Goal: Information Seeking & Learning: Stay updated

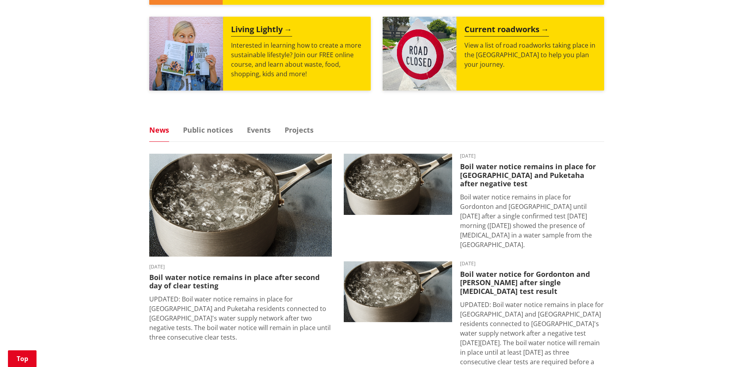
scroll to position [476, 0]
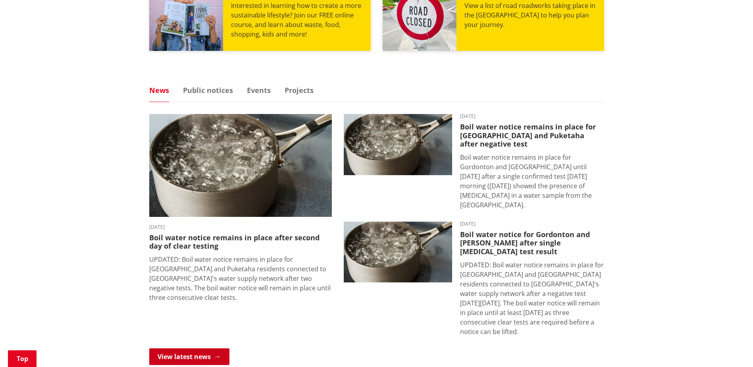
click at [204, 348] on link "View latest news" at bounding box center [189, 356] width 80 height 17
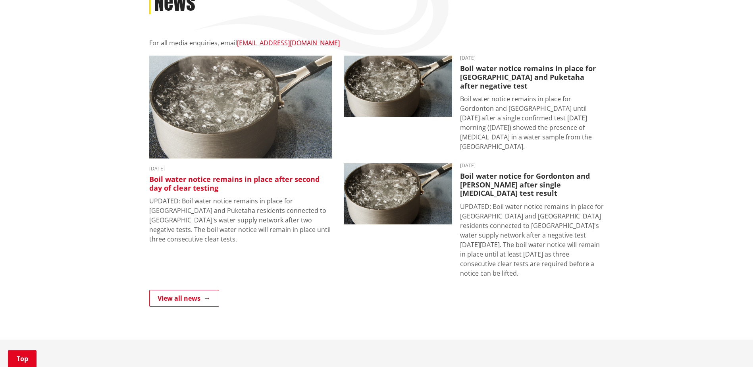
scroll to position [278, 0]
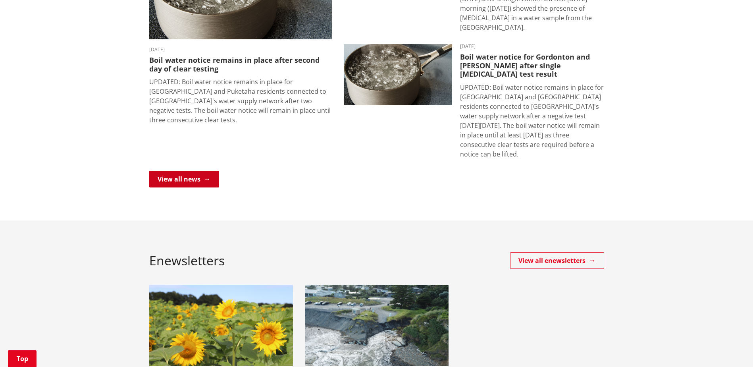
click at [207, 171] on link "View all news" at bounding box center [184, 179] width 70 height 17
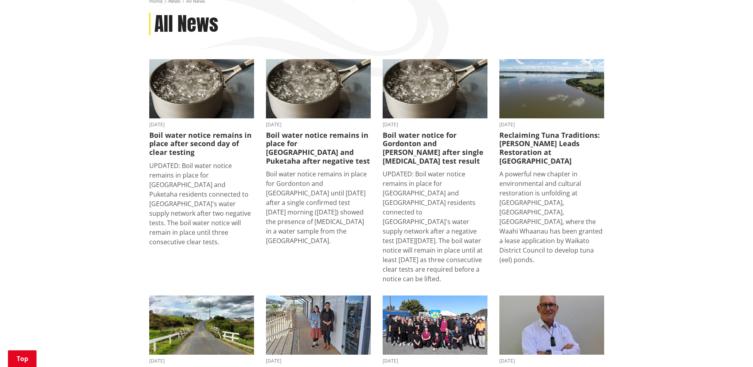
scroll to position [119, 0]
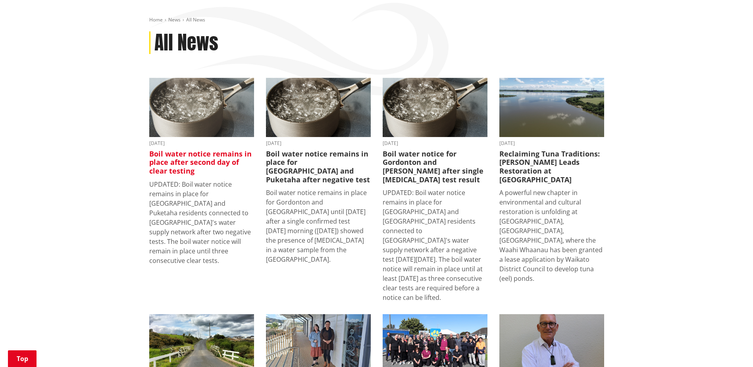
click at [213, 150] on h3 "Boil water notice remains in place after second day of clear testing" at bounding box center [201, 163] width 105 height 26
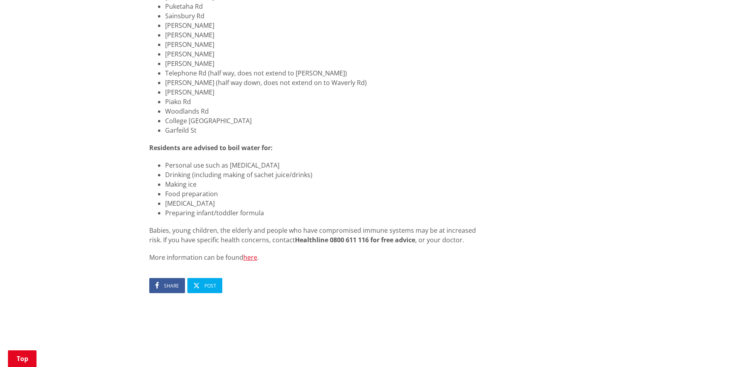
scroll to position [595, 0]
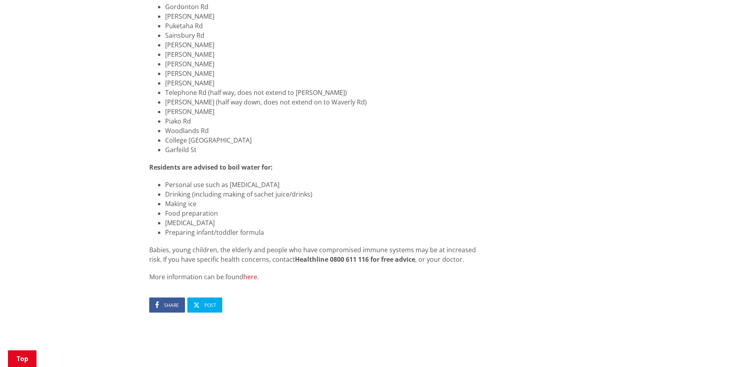
click at [256, 272] on link "here" at bounding box center [250, 276] width 14 height 9
